Goal: Find specific page/section: Find specific page/section

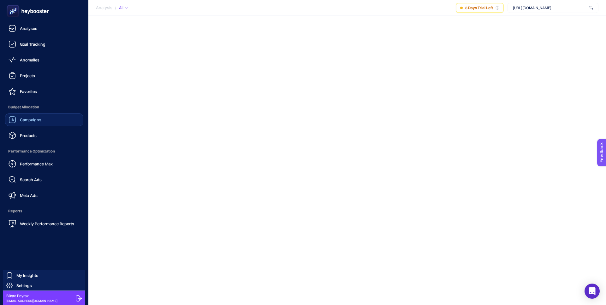
click at [47, 123] on link "Campaigns" at bounding box center [44, 120] width 78 height 13
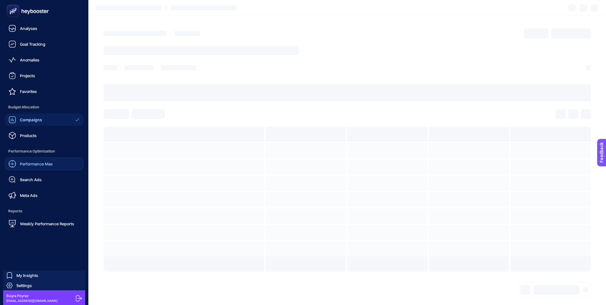
click at [53, 163] on link "Performance Max" at bounding box center [44, 164] width 78 height 13
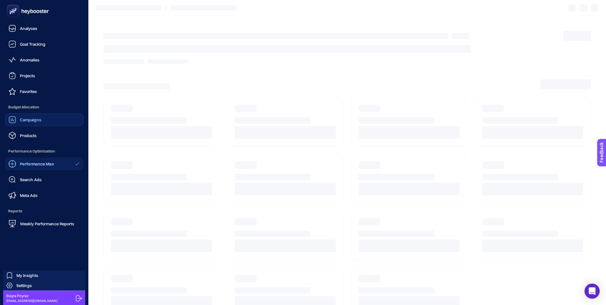
click at [49, 124] on link "Campaigns" at bounding box center [44, 120] width 78 height 13
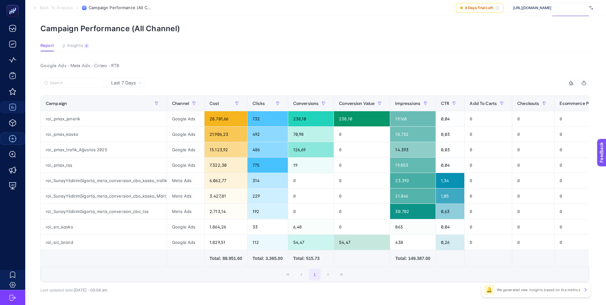
scroll to position [25, 0]
